Goal: Task Accomplishment & Management: Complete application form

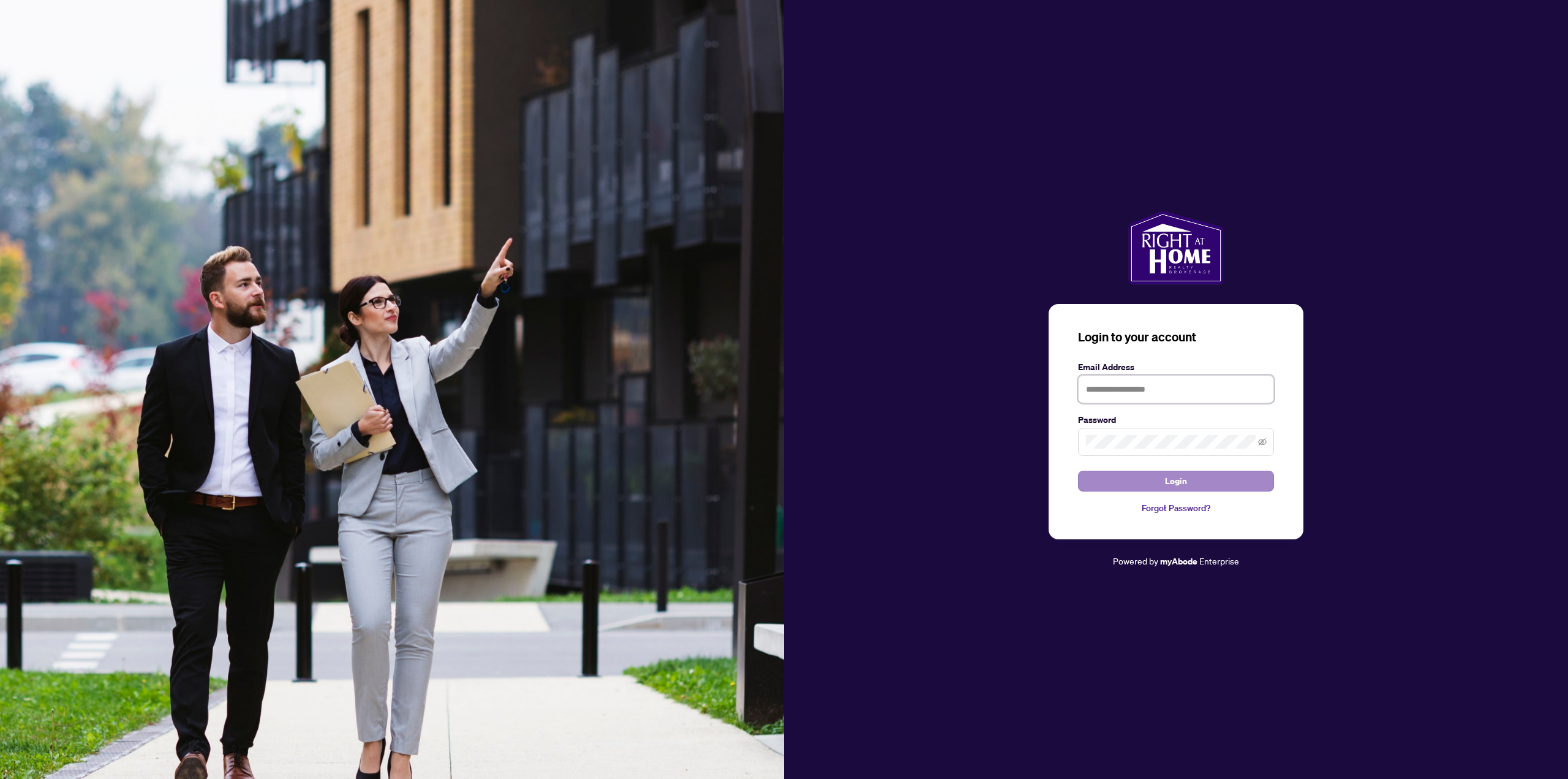
type input "**********"
click at [1177, 485] on span "Login" at bounding box center [1176, 481] width 22 height 20
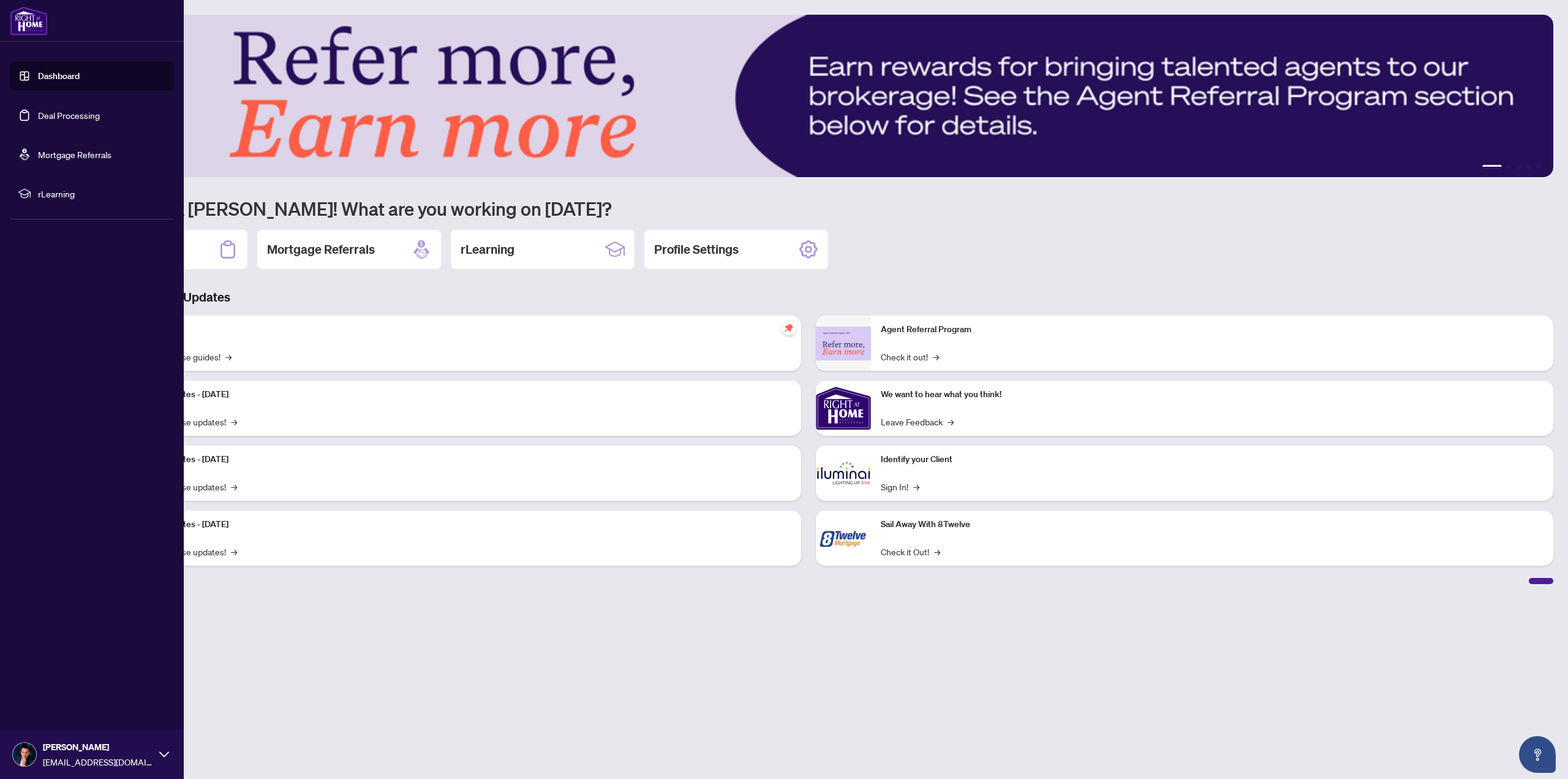
click at [38, 118] on link "Deal Processing" at bounding box center [69, 115] width 62 height 11
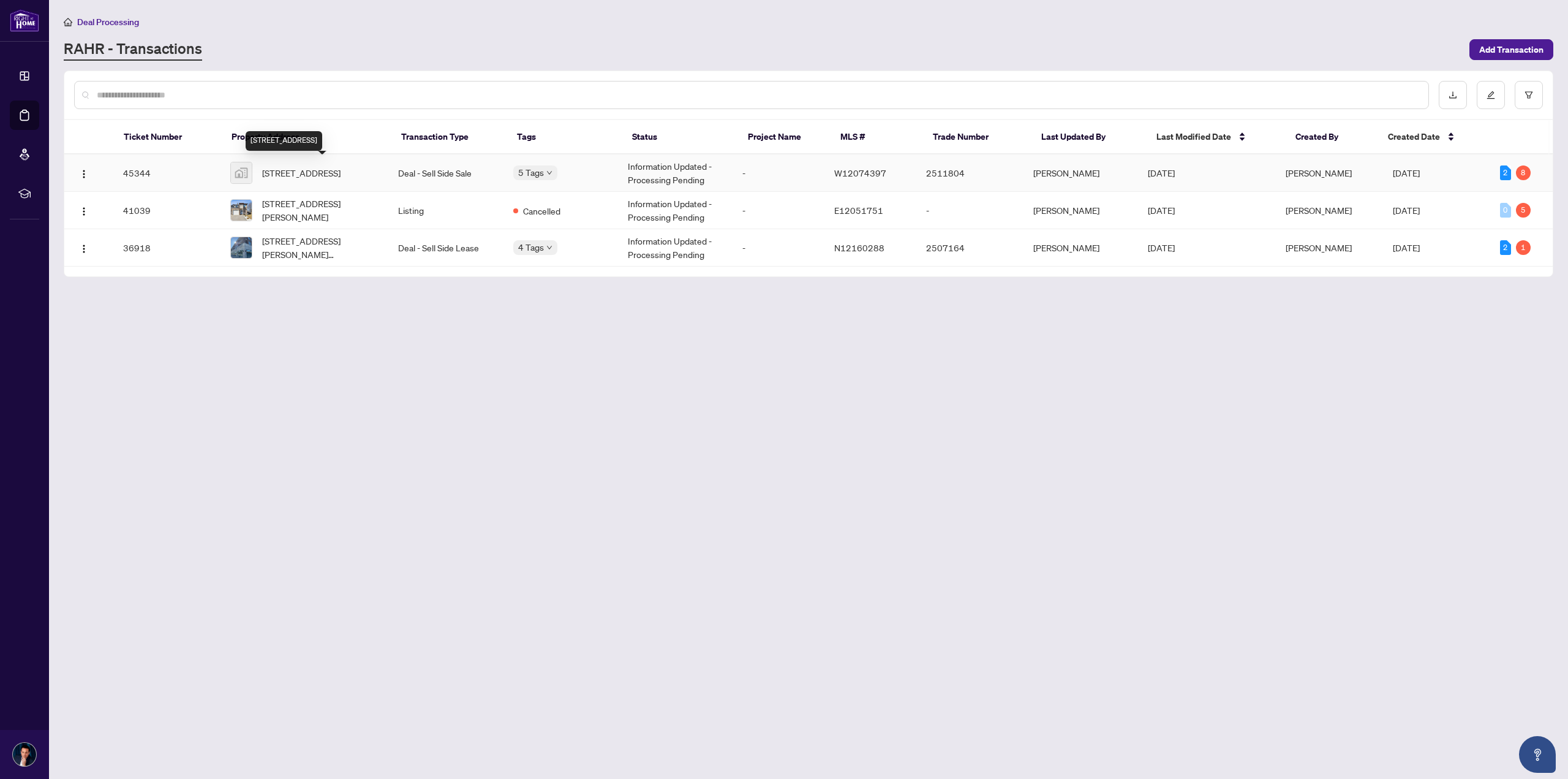
click at [332, 169] on span "[STREET_ADDRESS]" at bounding box center [301, 172] width 78 height 13
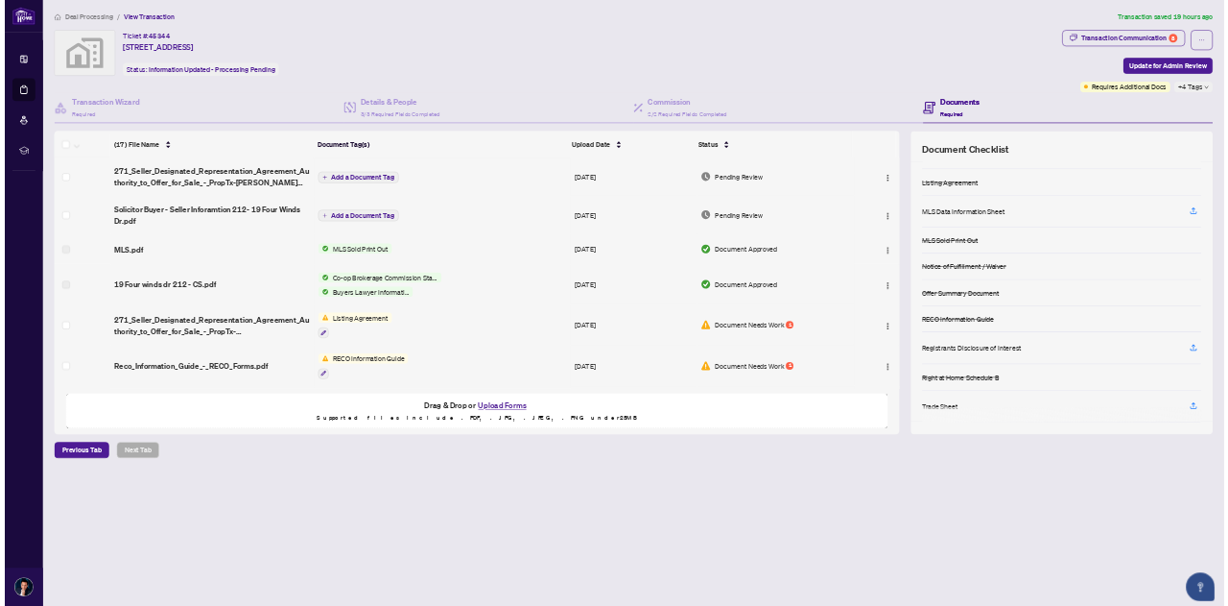
scroll to position [265, 0]
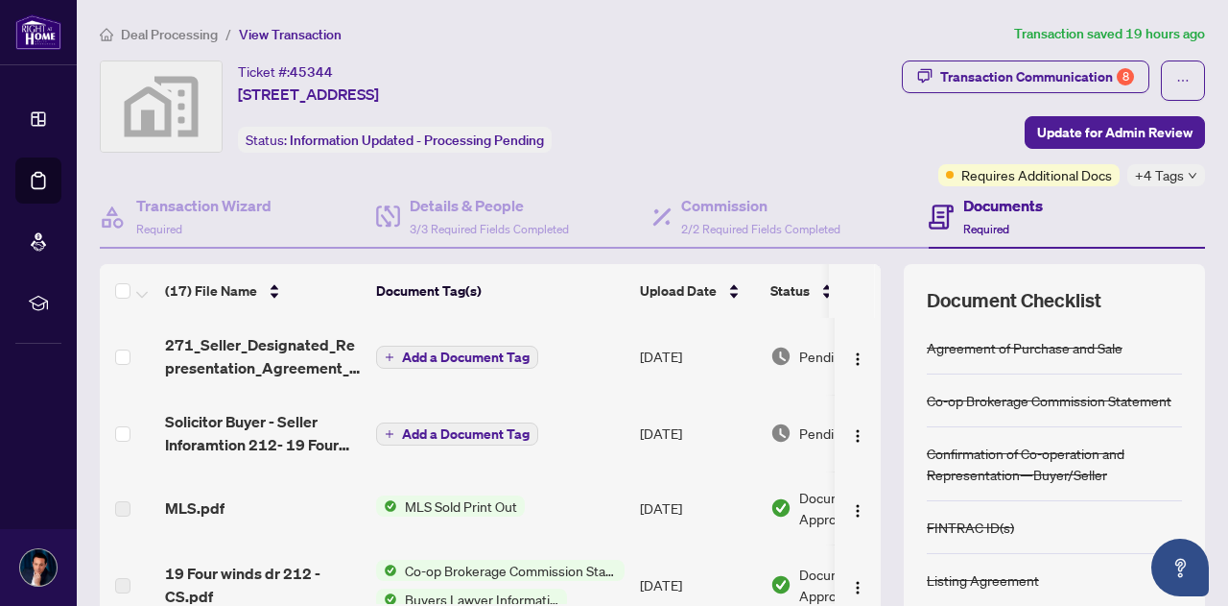
click at [1180, 203] on div "Documents Required" at bounding box center [1067, 217] width 276 height 62
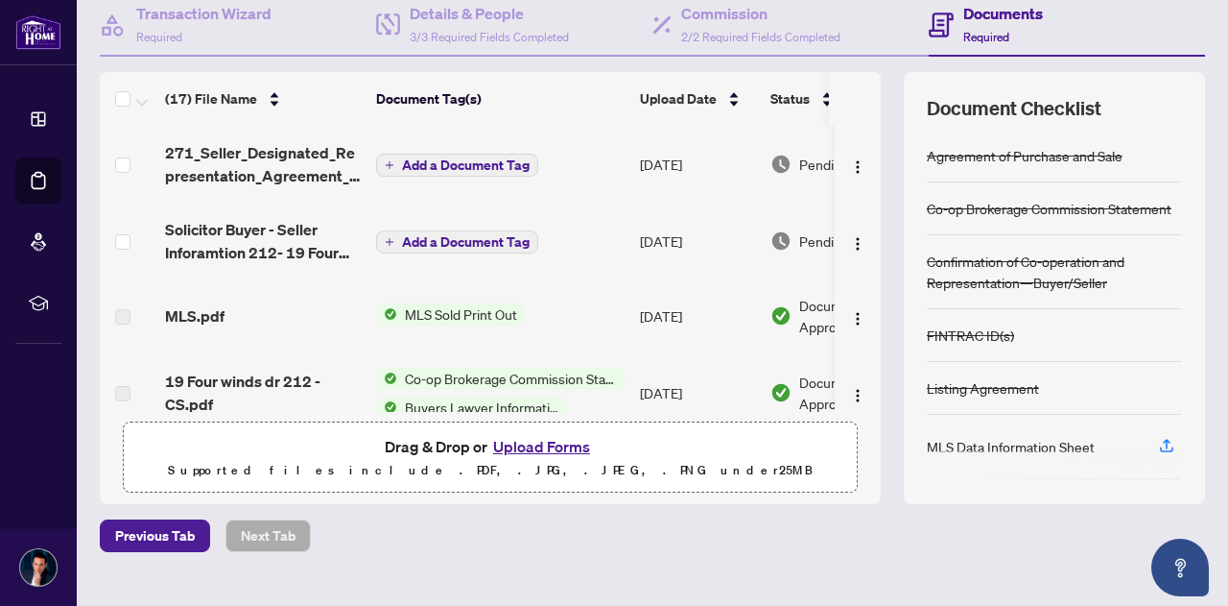
click at [503, 447] on button "Upload Forms" at bounding box center [542, 446] width 108 height 25
click at [544, 448] on button "Upload Forms" at bounding box center [542, 446] width 108 height 25
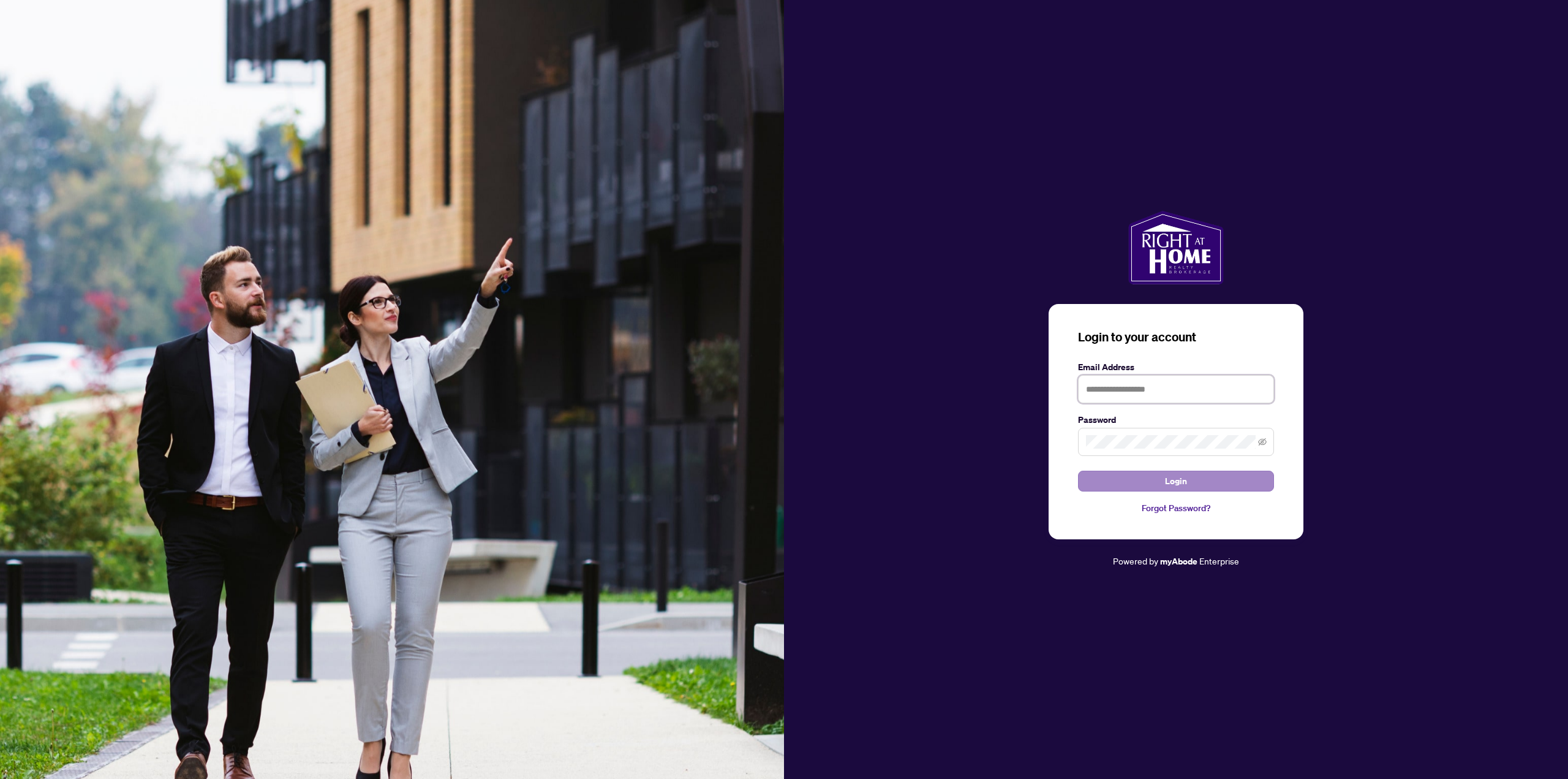
type input "**********"
click at [1179, 481] on span "Login" at bounding box center [1176, 481] width 22 height 20
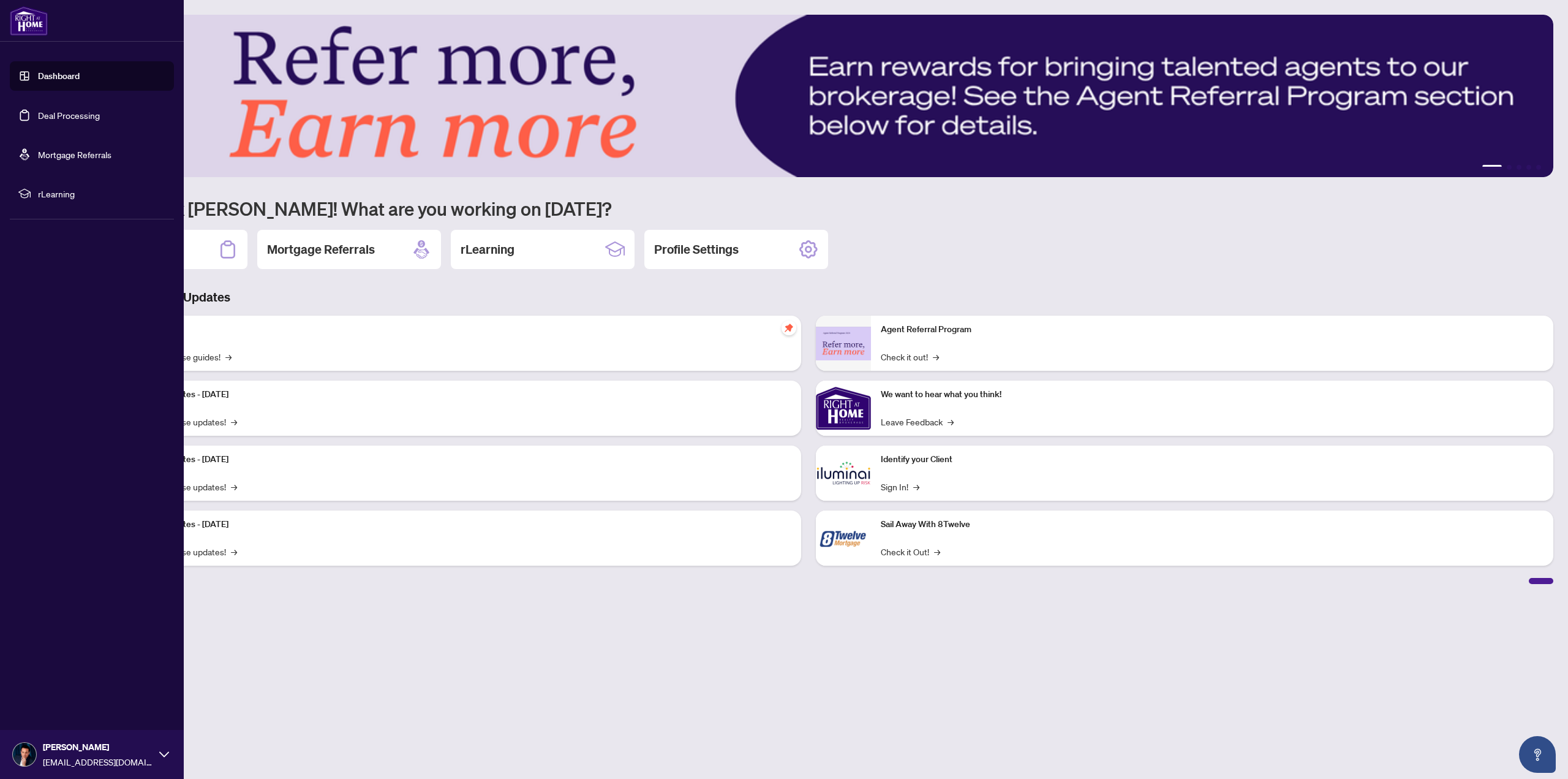
click at [41, 112] on link "Deal Processing" at bounding box center [69, 115] width 62 height 11
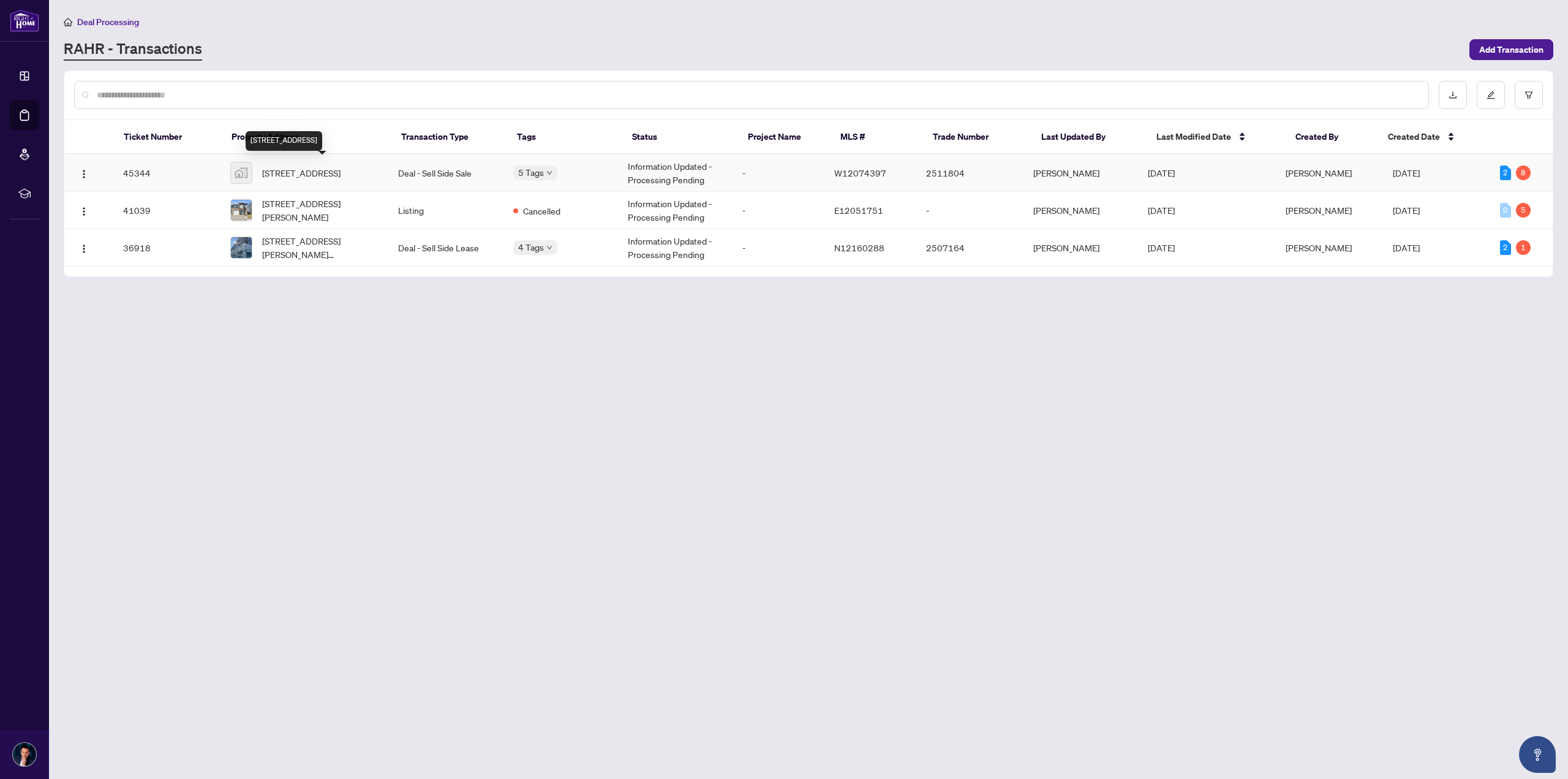
click at [307, 179] on span "[STREET_ADDRESS]" at bounding box center [301, 172] width 78 height 13
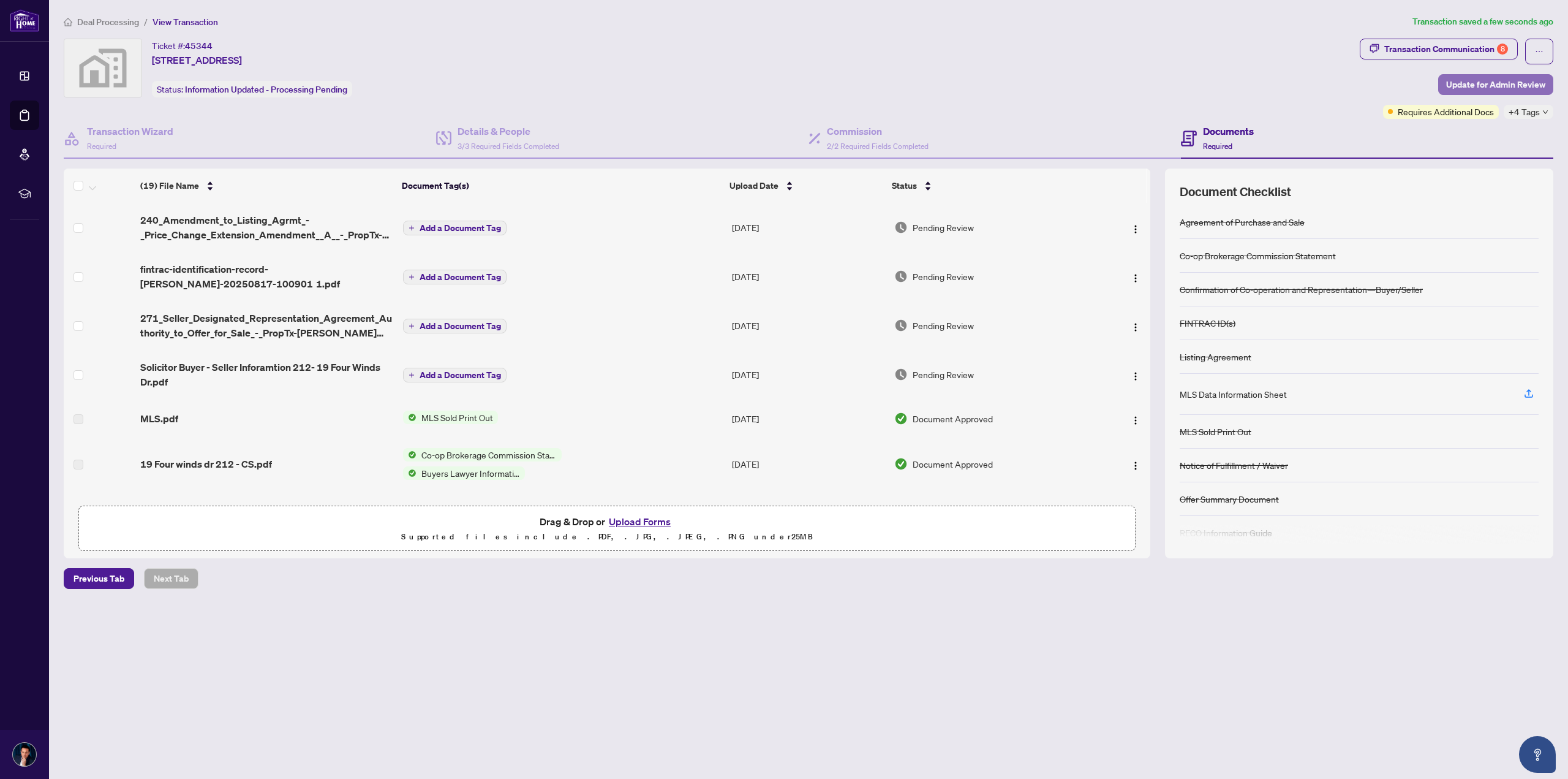
click at [1477, 80] on span "Update for Admin Review" at bounding box center [1495, 84] width 99 height 20
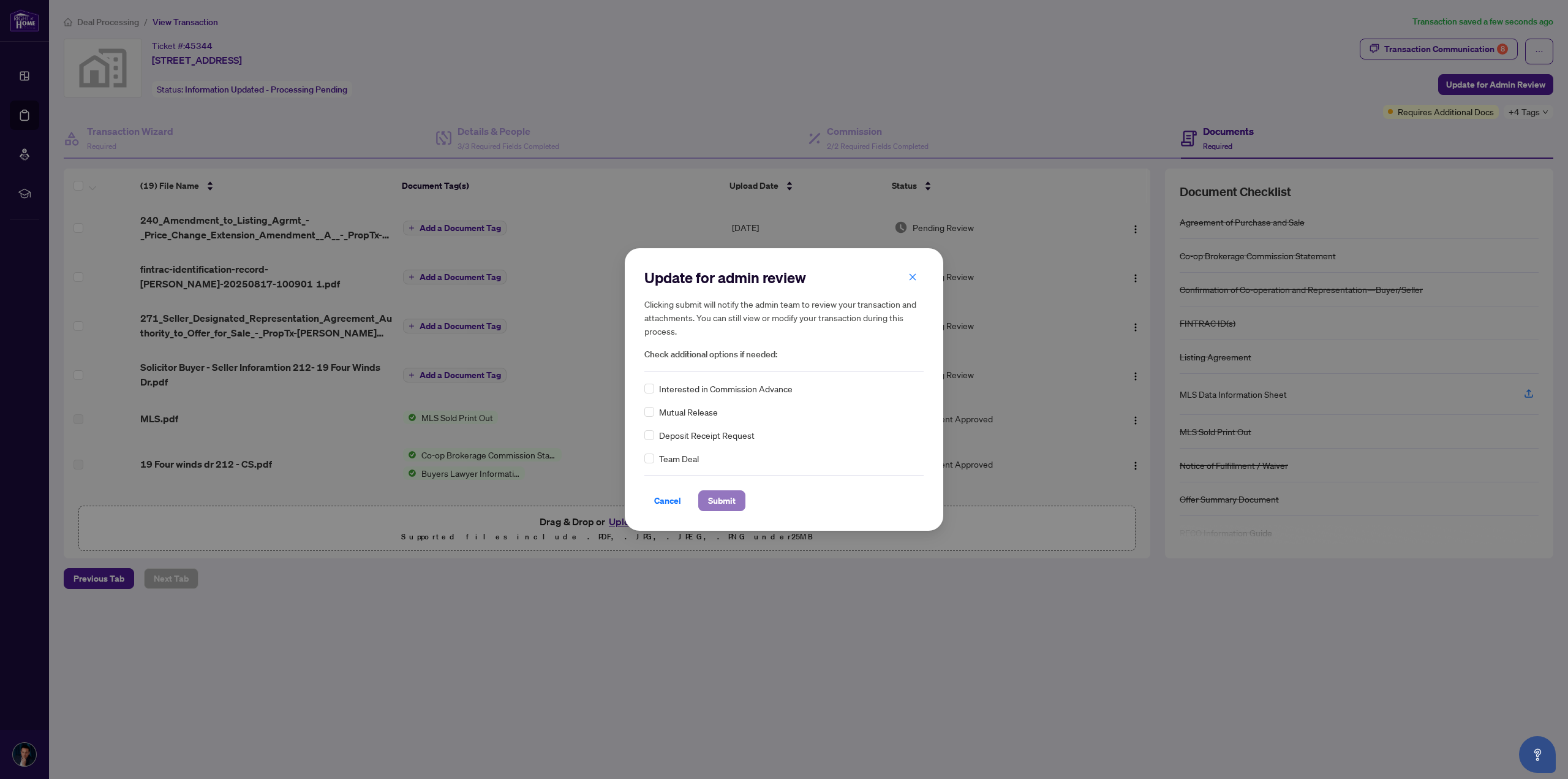
click at [711, 504] on span "Submit" at bounding box center [721, 501] width 27 height 20
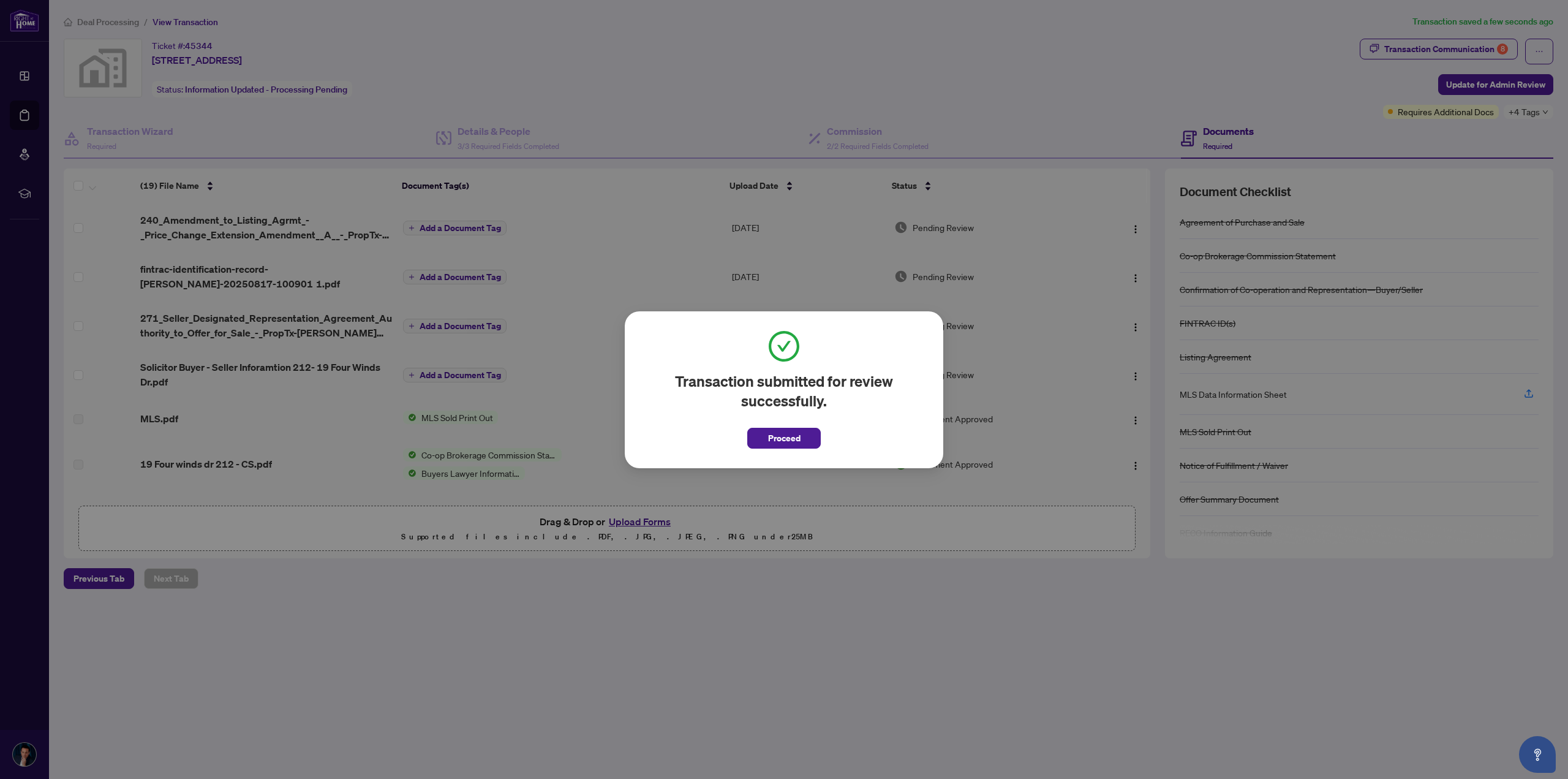
click at [750, 451] on div "Transaction submitted for review successfully. Proceed Cancel OK" at bounding box center [784, 390] width 318 height 157
click at [765, 439] on button "Proceed" at bounding box center [784, 438] width 73 height 21
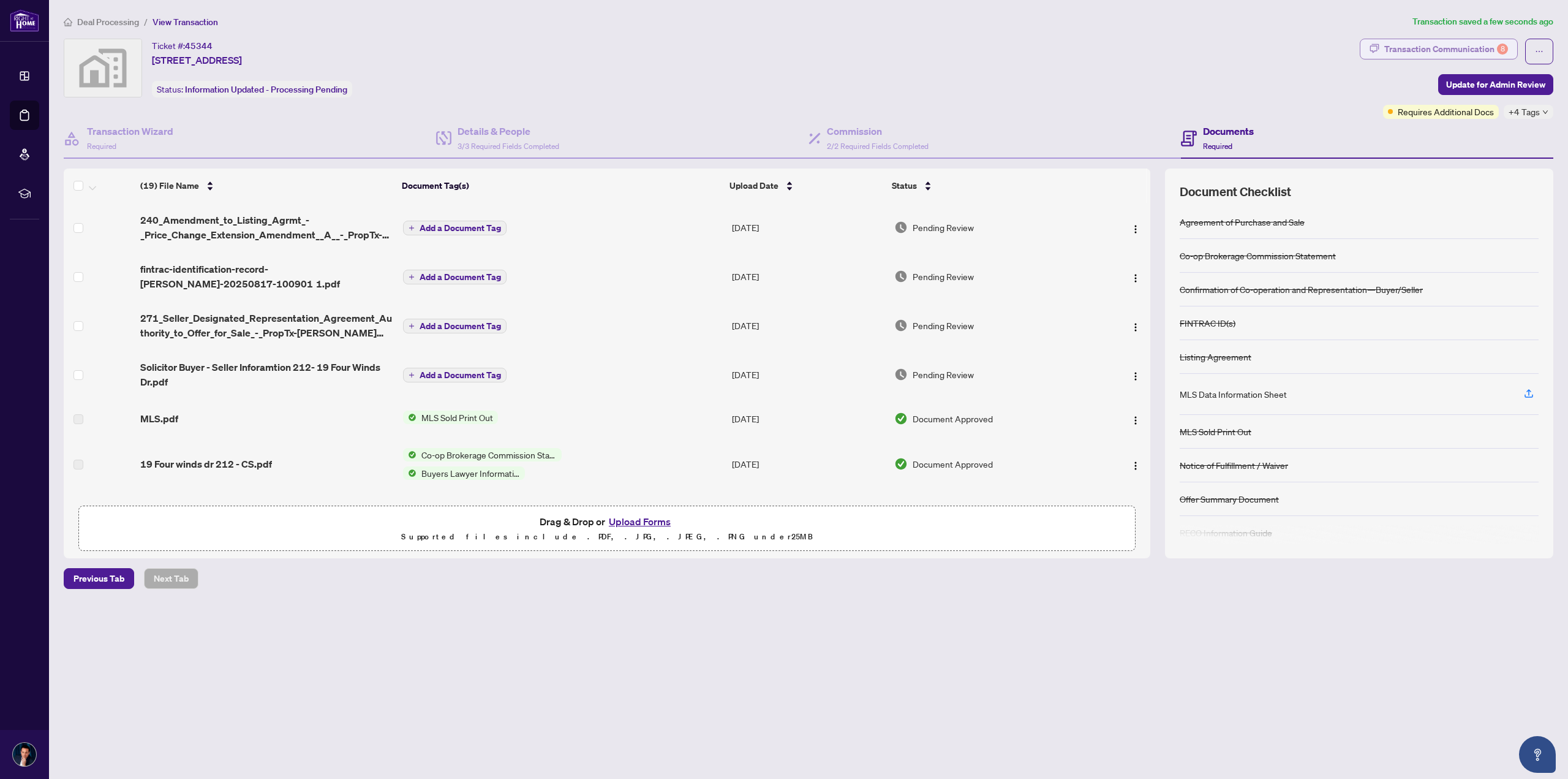
click at [1450, 54] on div "Transaction Communication 8" at bounding box center [1446, 49] width 124 height 20
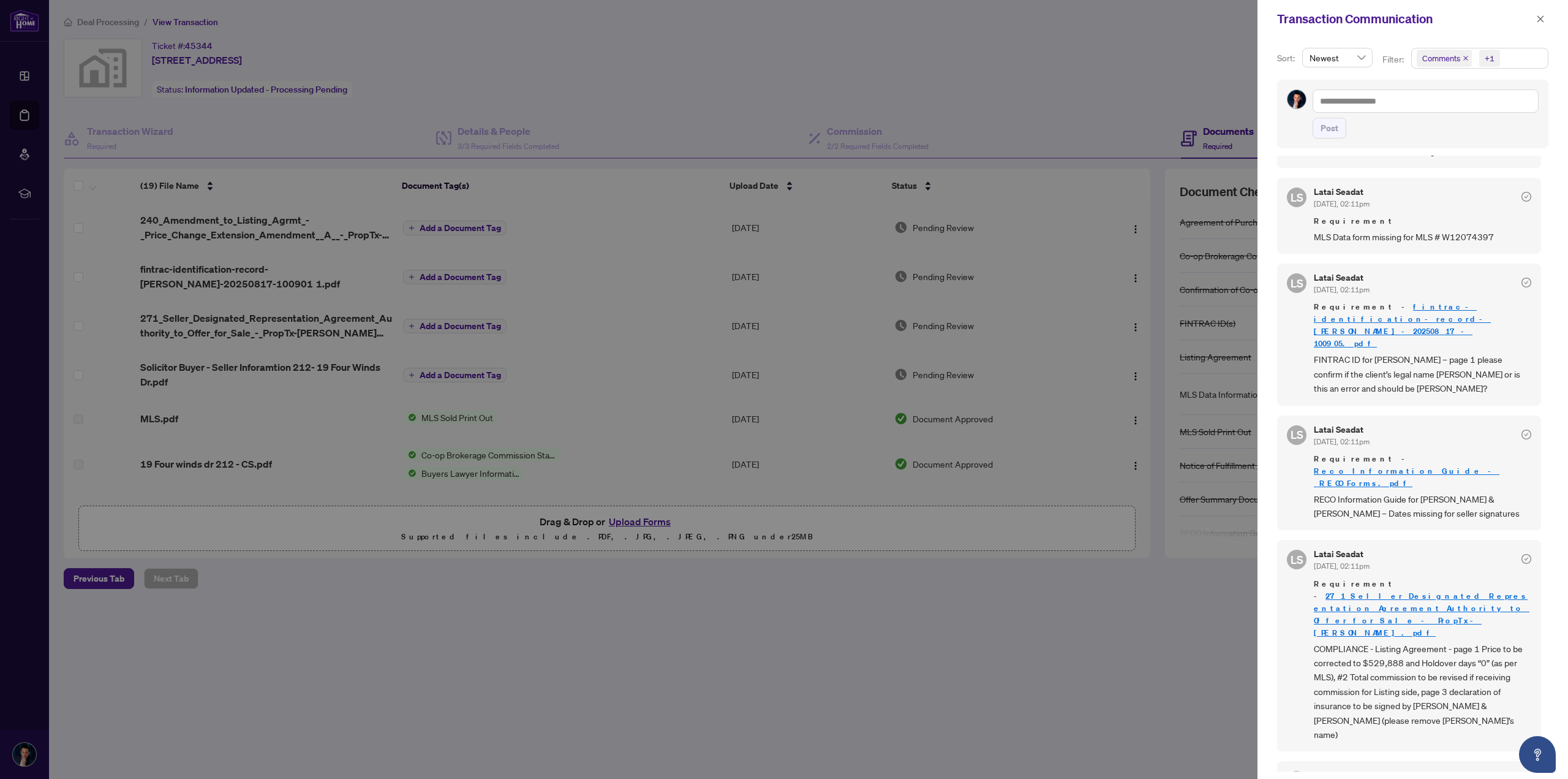
scroll to position [454, 0]
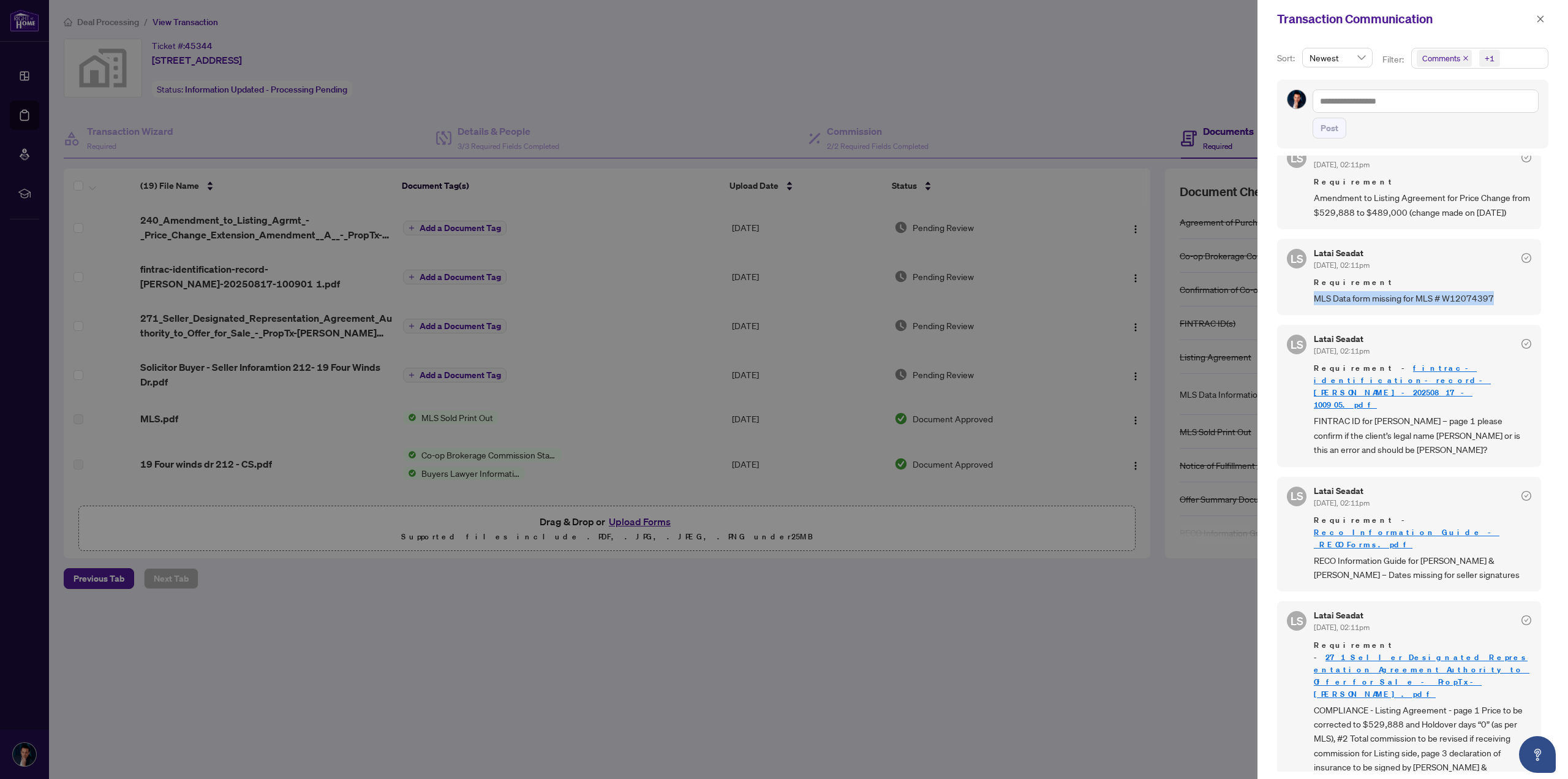
drag, startPoint x: 1409, startPoint y: 294, endPoint x: 1313, endPoint y: 304, distance: 96.5
click at [1313, 304] on div "[PERSON_NAME] Seadat [DATE], 02:11pm Requirement MLS Data form missing for MLS …" at bounding box center [1409, 276] width 264 height 76
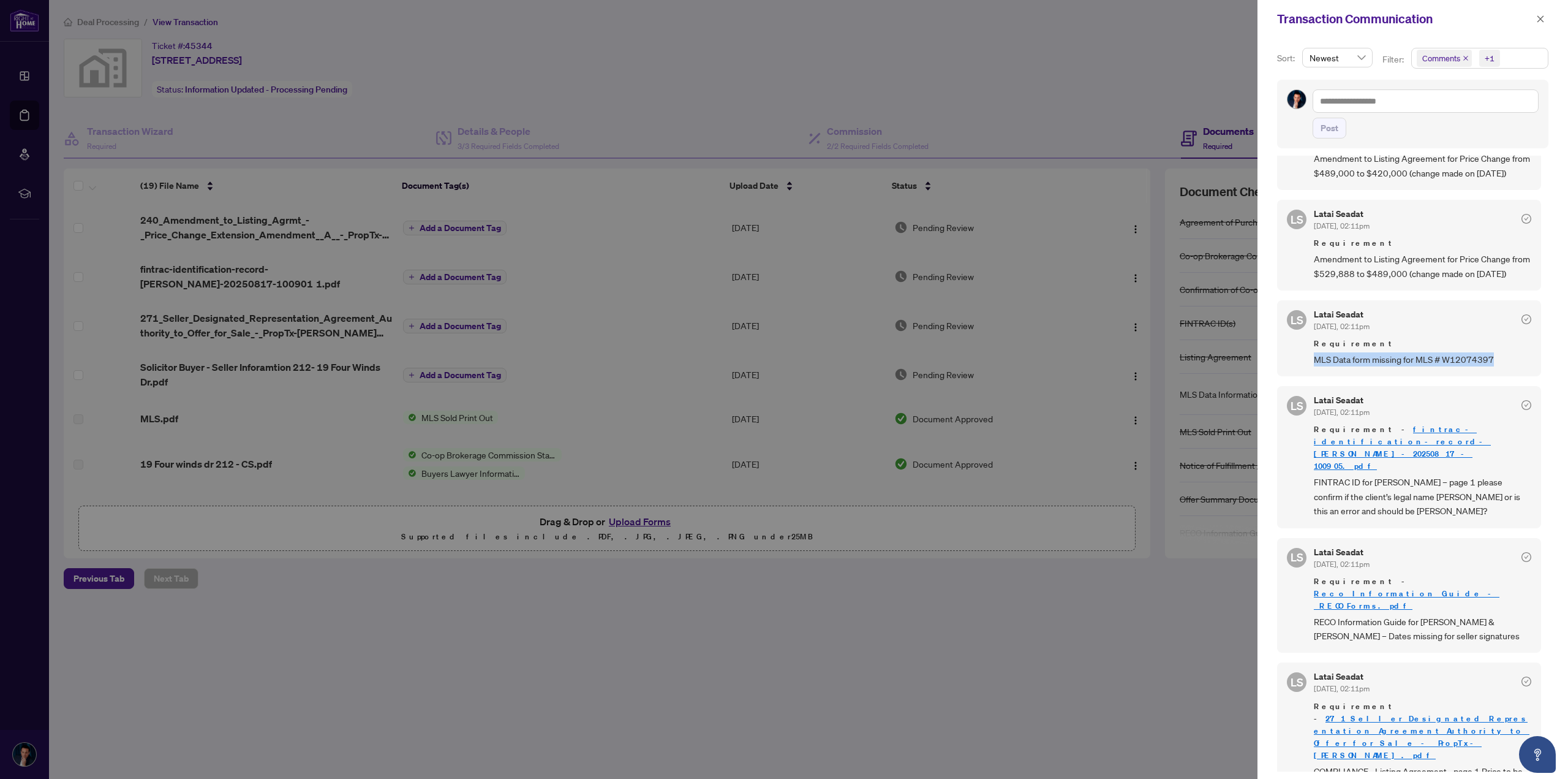
scroll to position [331, 0]
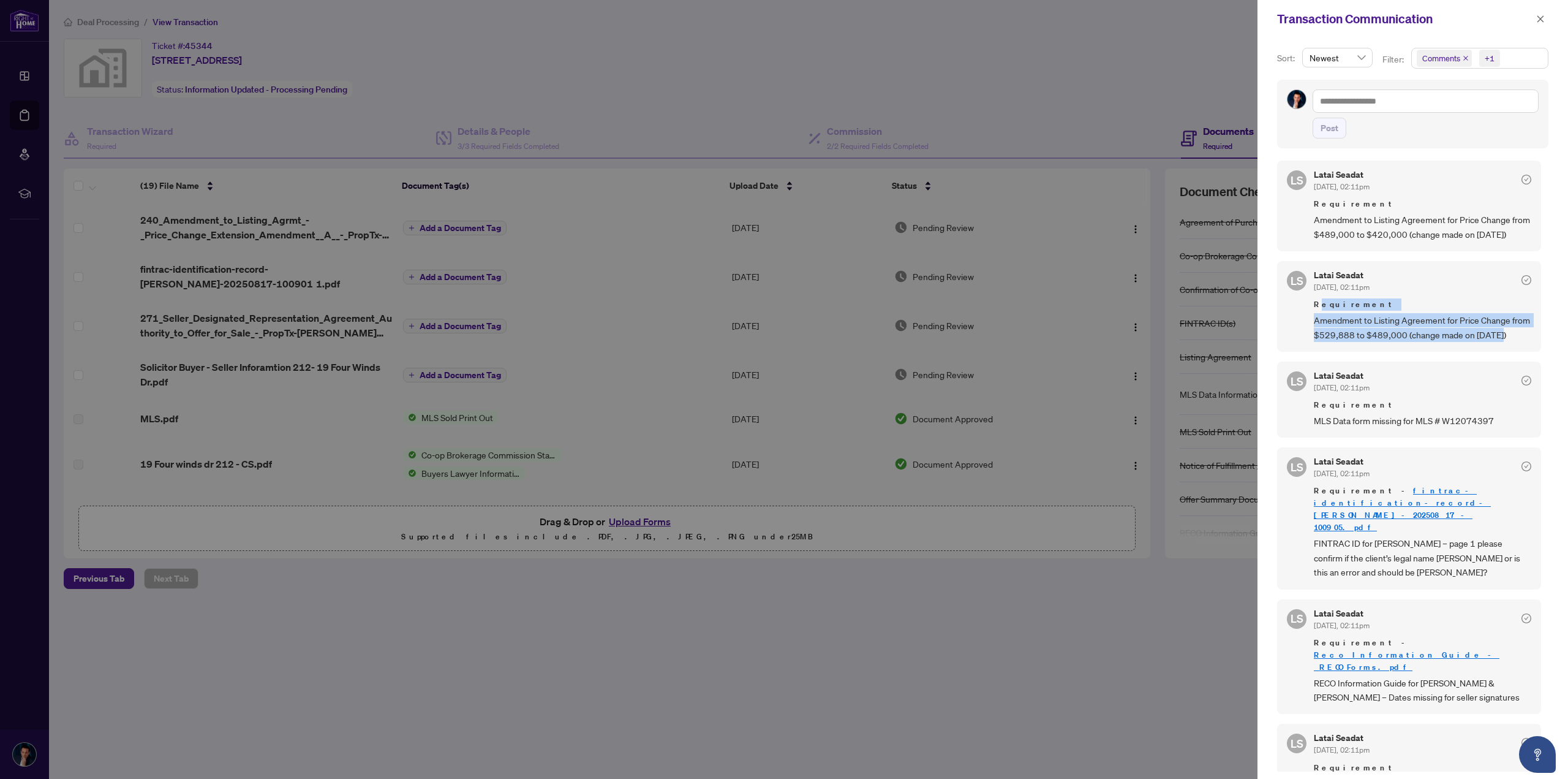
drag, startPoint x: 1516, startPoint y: 328, endPoint x: 1317, endPoint y: 307, distance: 200.1
click at [1317, 307] on div "Requirement Amendment to Listing Agreement for Price Change from $529,888 to $4…" at bounding box center [1422, 320] width 218 height 43
click at [1360, 399] on span "Requirement" at bounding box center [1422, 405] width 218 height 12
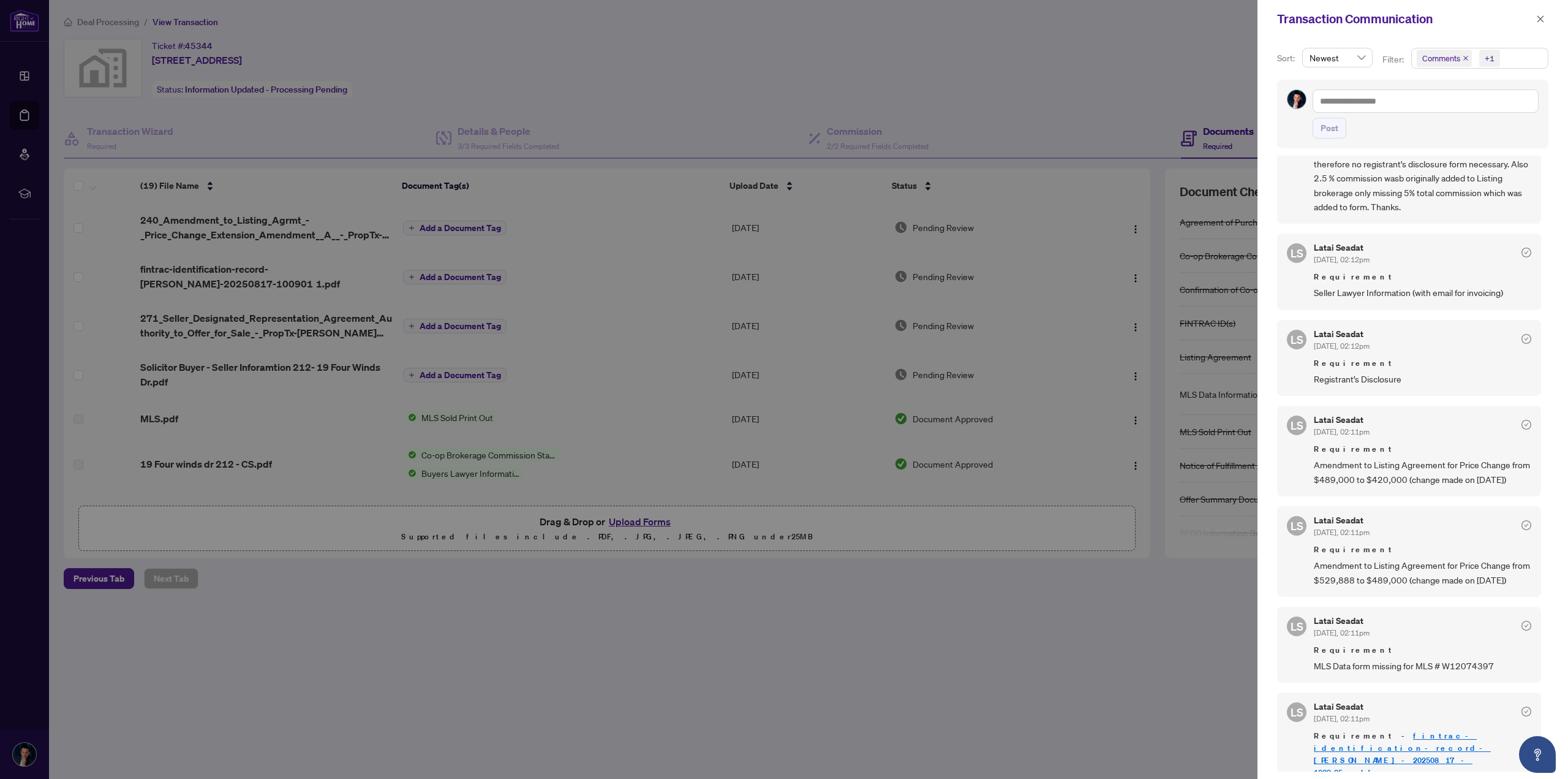
scroll to position [0, 0]
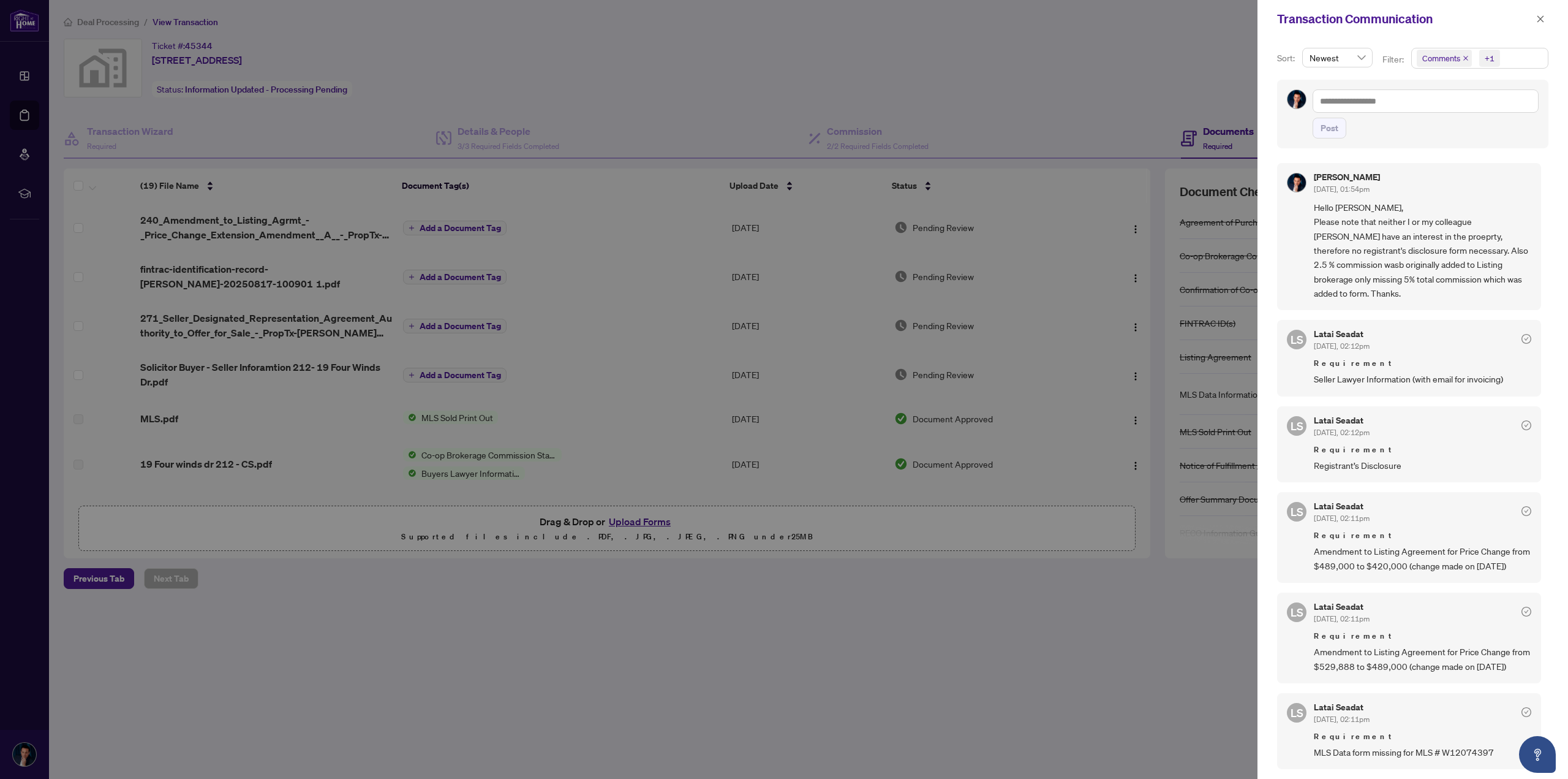
click at [1546, 9] on div "Transaction Communication" at bounding box center [1412, 19] width 311 height 38
click at [1542, 18] on icon "close" at bounding box center [1540, 19] width 8 height 8
